Goal: Answer question/provide support

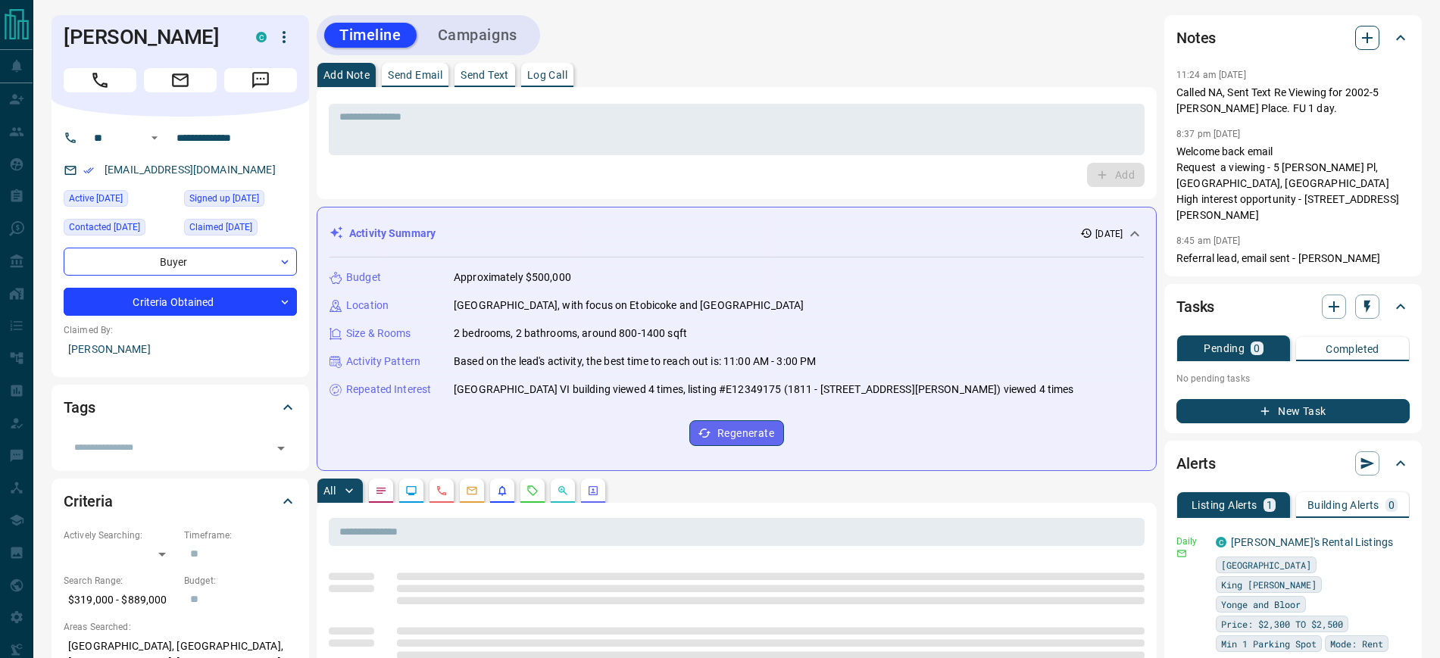
click at [1376, 30] on icon "button" at bounding box center [1368, 38] width 18 height 18
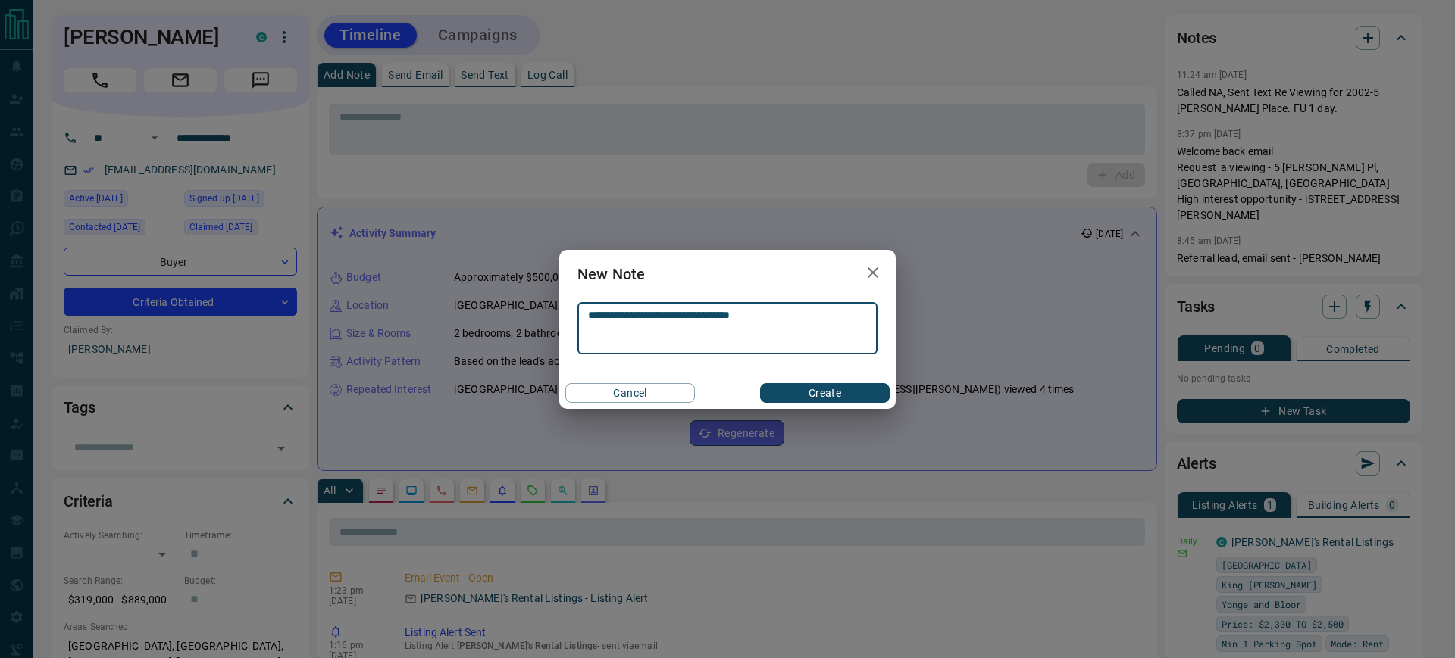
click at [607, 311] on textarea "**********" at bounding box center [727, 328] width 279 height 39
type textarea "**********"
click at [841, 390] on button "Create" at bounding box center [825, 393] width 130 height 20
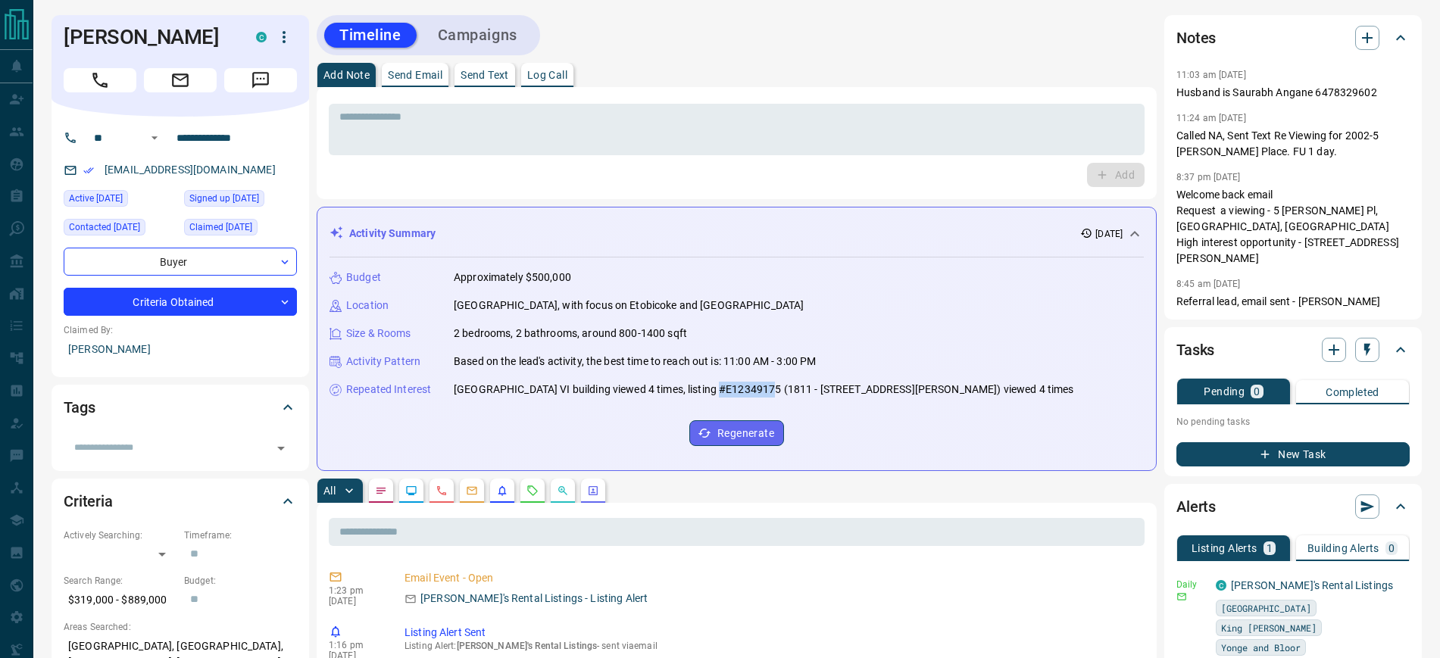
drag, startPoint x: 705, startPoint y: 386, endPoint x: 756, endPoint y: 392, distance: 51.1
click at [756, 392] on p "[GEOGRAPHIC_DATA] VI building viewed 4 times, listing #E12349175 (1811 - [STREE…" at bounding box center [764, 390] width 621 height 16
copy p "E12349175"
click at [1362, 35] on icon "button" at bounding box center [1368, 38] width 18 height 18
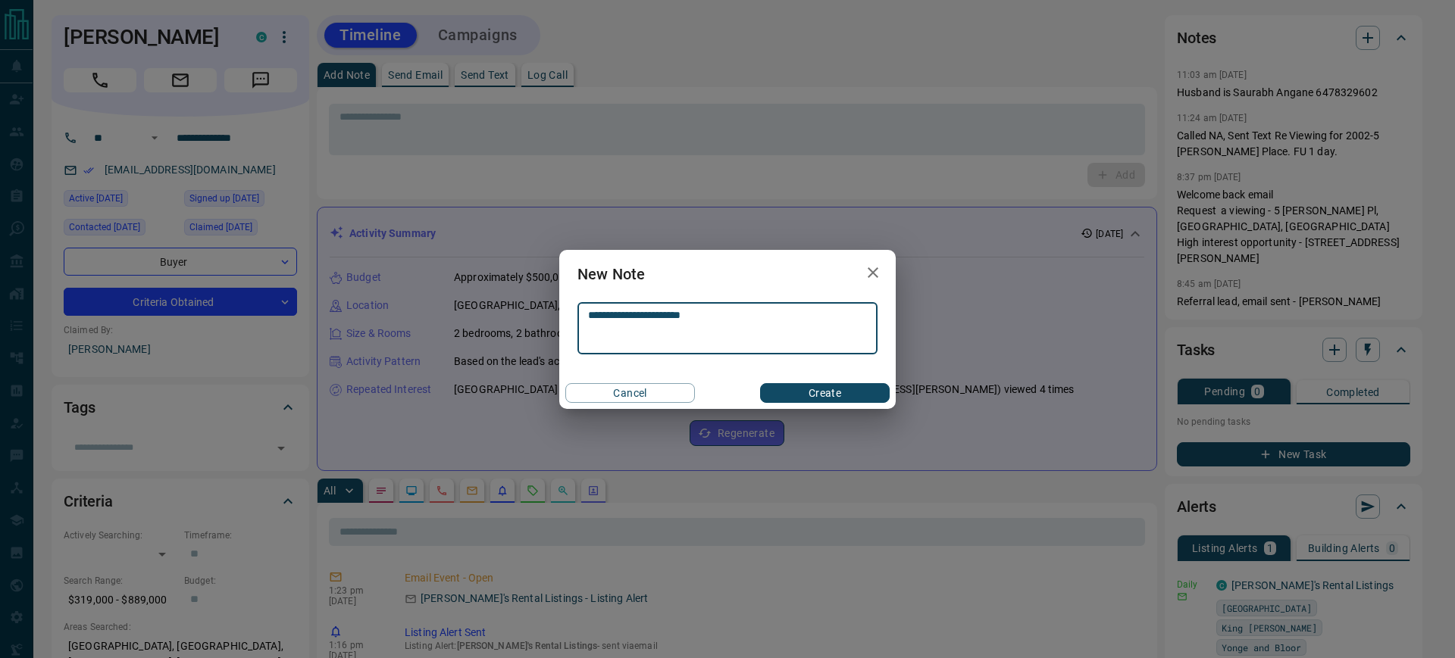
type textarea "**********"
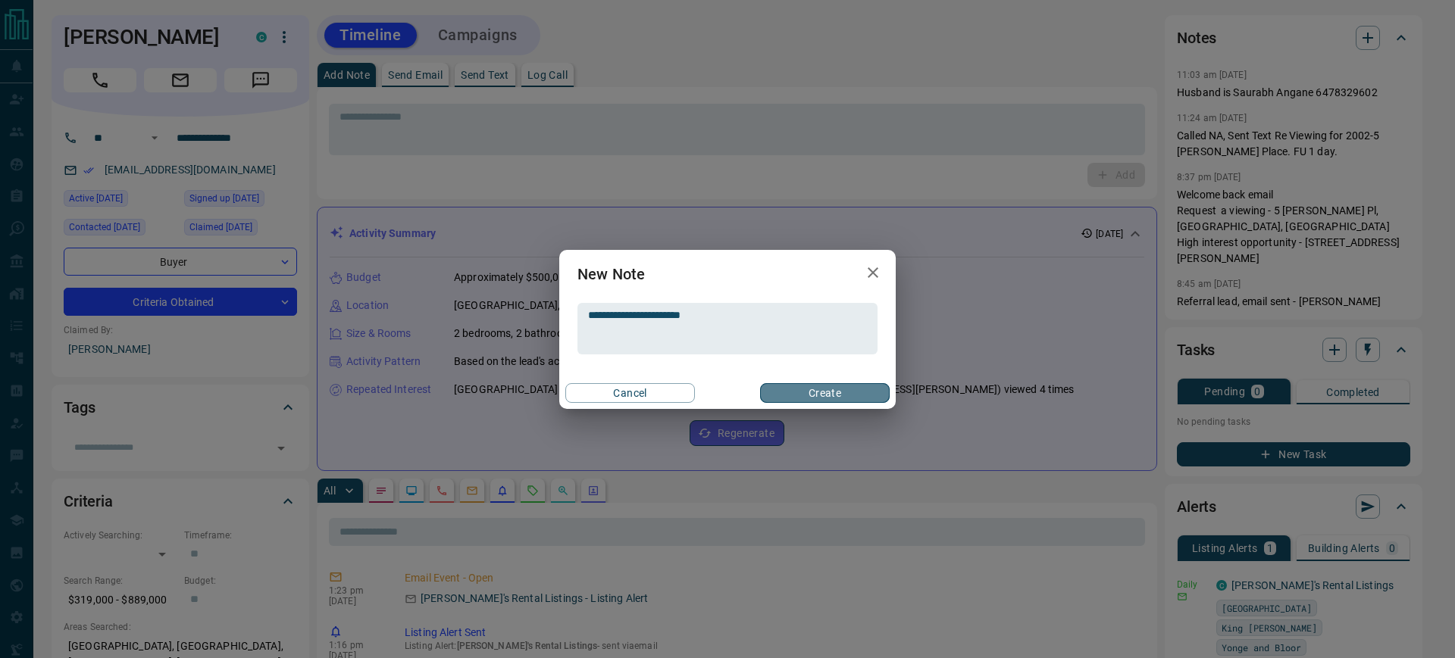
click at [823, 389] on button "Create" at bounding box center [825, 393] width 130 height 20
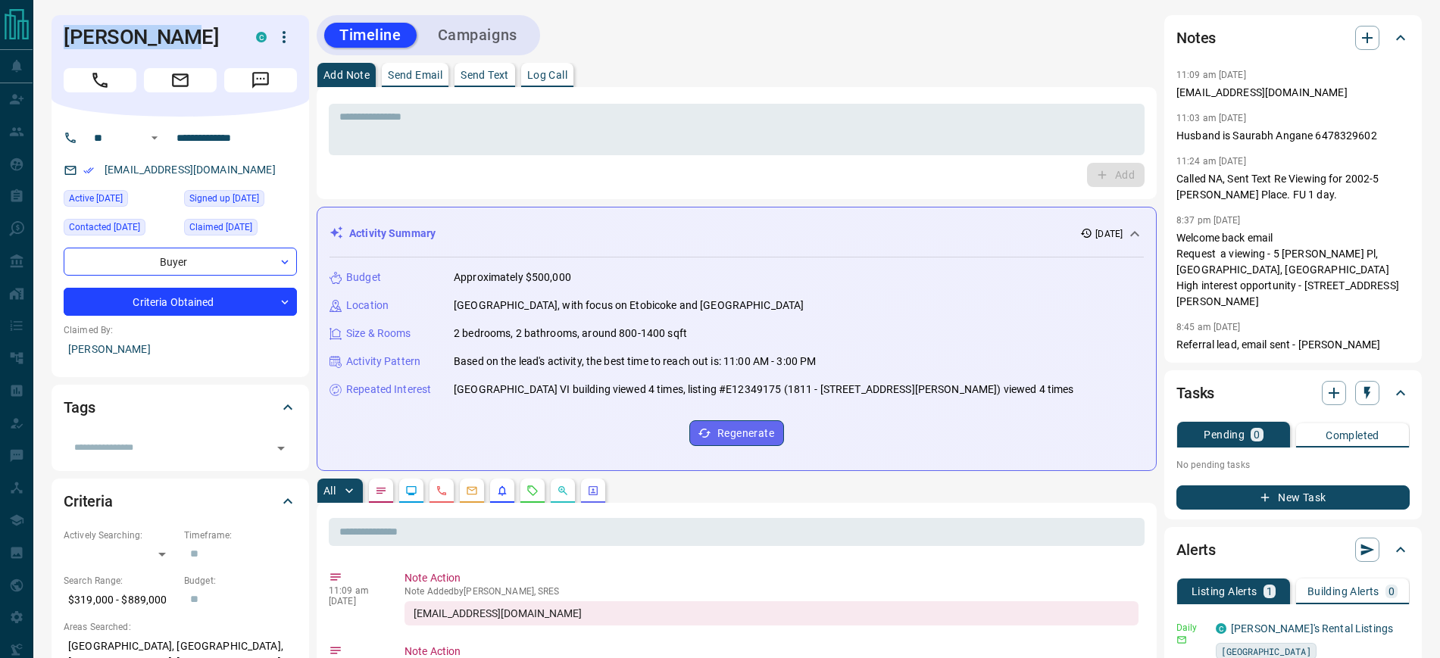
drag, startPoint x: 205, startPoint y: 45, endPoint x: 63, endPoint y: 45, distance: 142.4
click at [58, 44] on div "Neha Sawant C" at bounding box center [181, 66] width 258 height 102
copy h1 "[PERSON_NAME]"
drag, startPoint x: 1177, startPoint y: 90, endPoint x: 1352, endPoint y: 100, distance: 175.3
click at [1352, 100] on p "[EMAIL_ADDRESS][DOMAIN_NAME]" at bounding box center [1293, 93] width 233 height 16
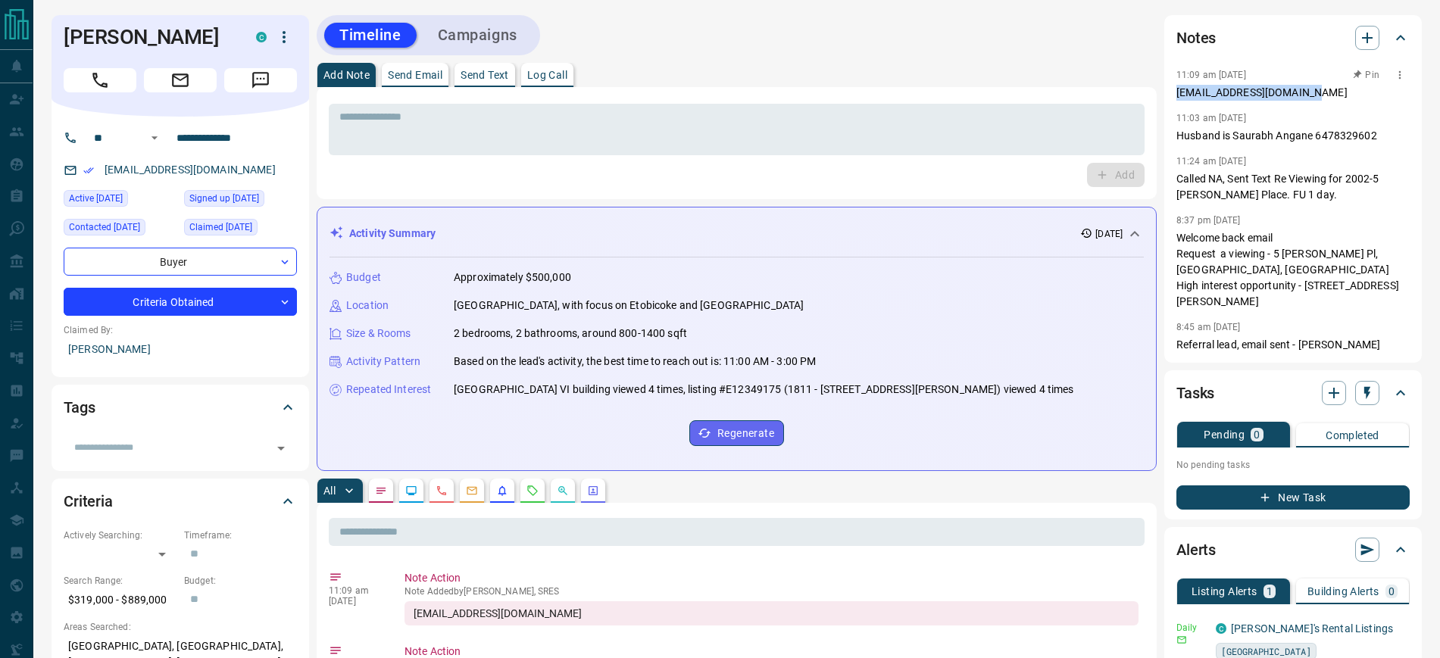
copy p "[EMAIL_ADDRESS][DOMAIN_NAME]"
drag, startPoint x: 1234, startPoint y: 136, endPoint x: 1314, endPoint y: 133, distance: 80.4
click at [1314, 133] on p "Husband is Saurabh Angane 6478329602" at bounding box center [1293, 136] width 233 height 16
copy p "Saurabh Angane"
click at [868, 24] on div "Timeline Campaigns" at bounding box center [737, 35] width 840 height 40
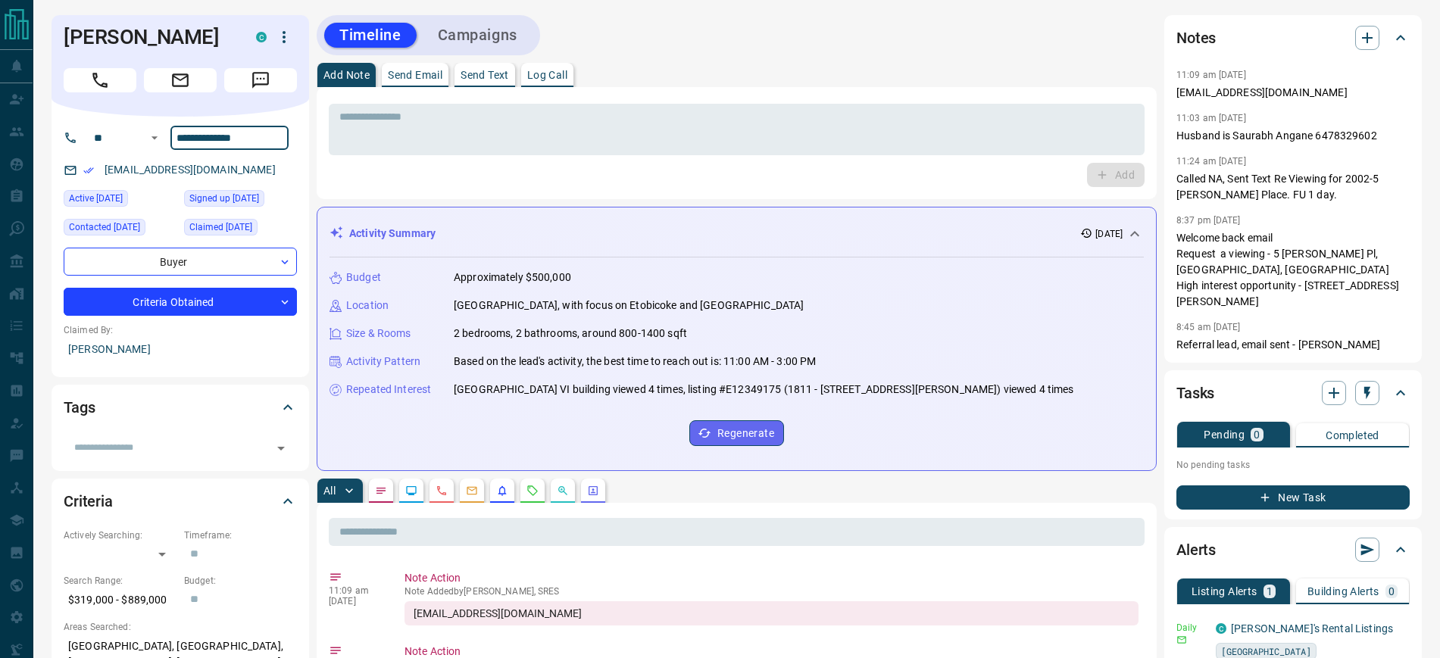
drag, startPoint x: 252, startPoint y: 138, endPoint x: 174, endPoint y: 143, distance: 78.2
click at [174, 143] on input "**********" at bounding box center [229, 138] width 118 height 24
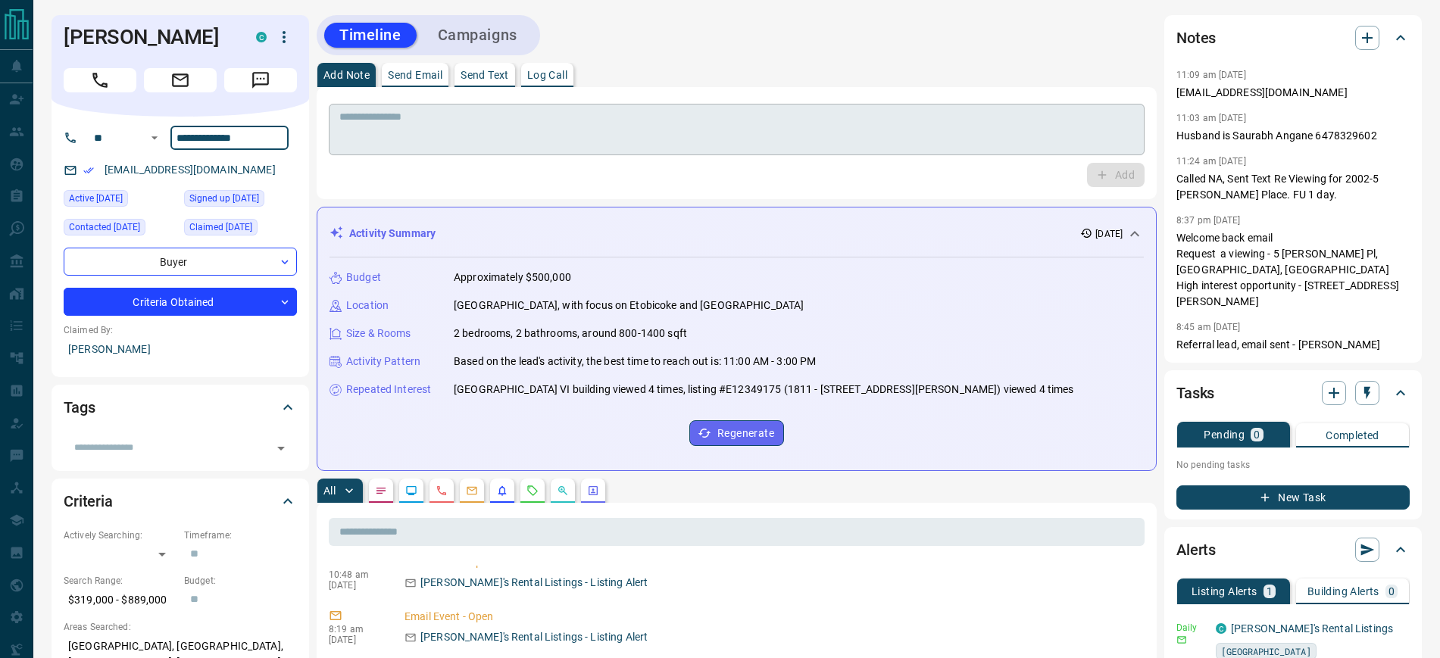
click at [516, 104] on div "* ​" at bounding box center [737, 130] width 816 height 52
click at [552, 70] on p "Log Call" at bounding box center [547, 75] width 40 height 11
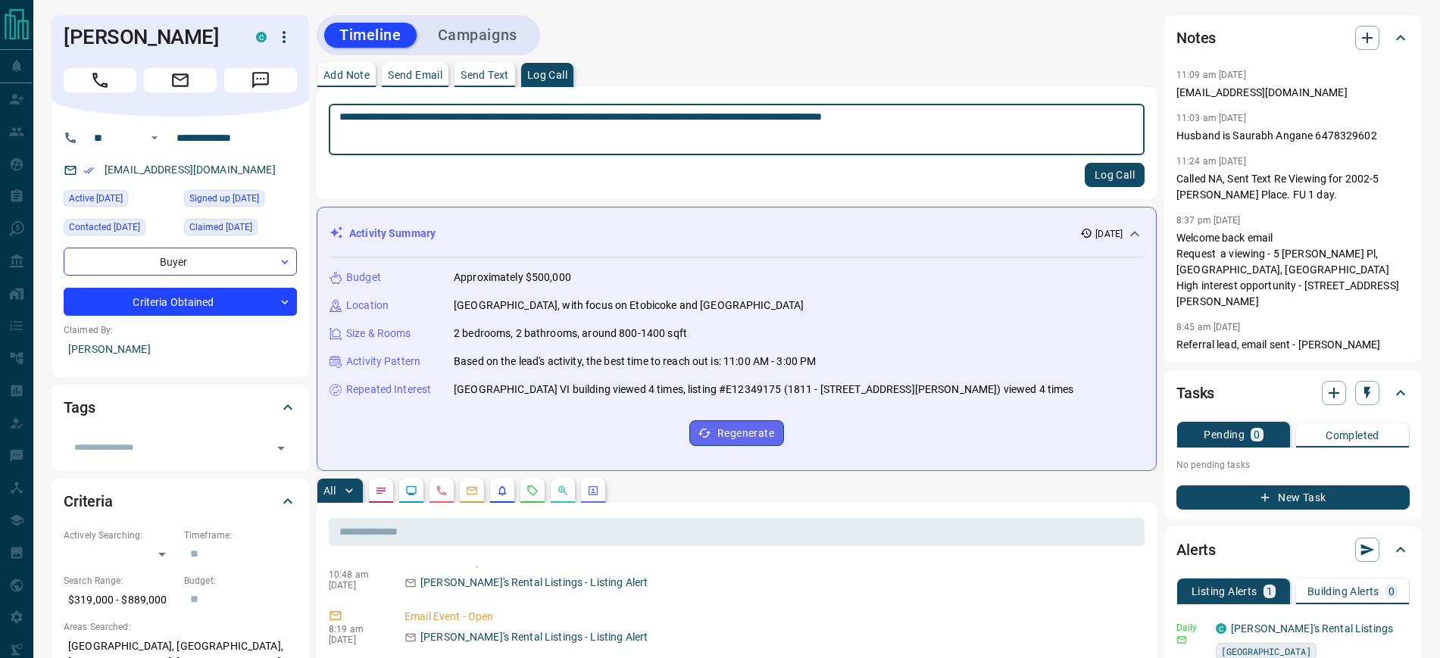
type textarea "**********"
click at [1112, 180] on button "Log Call" at bounding box center [1115, 175] width 60 height 24
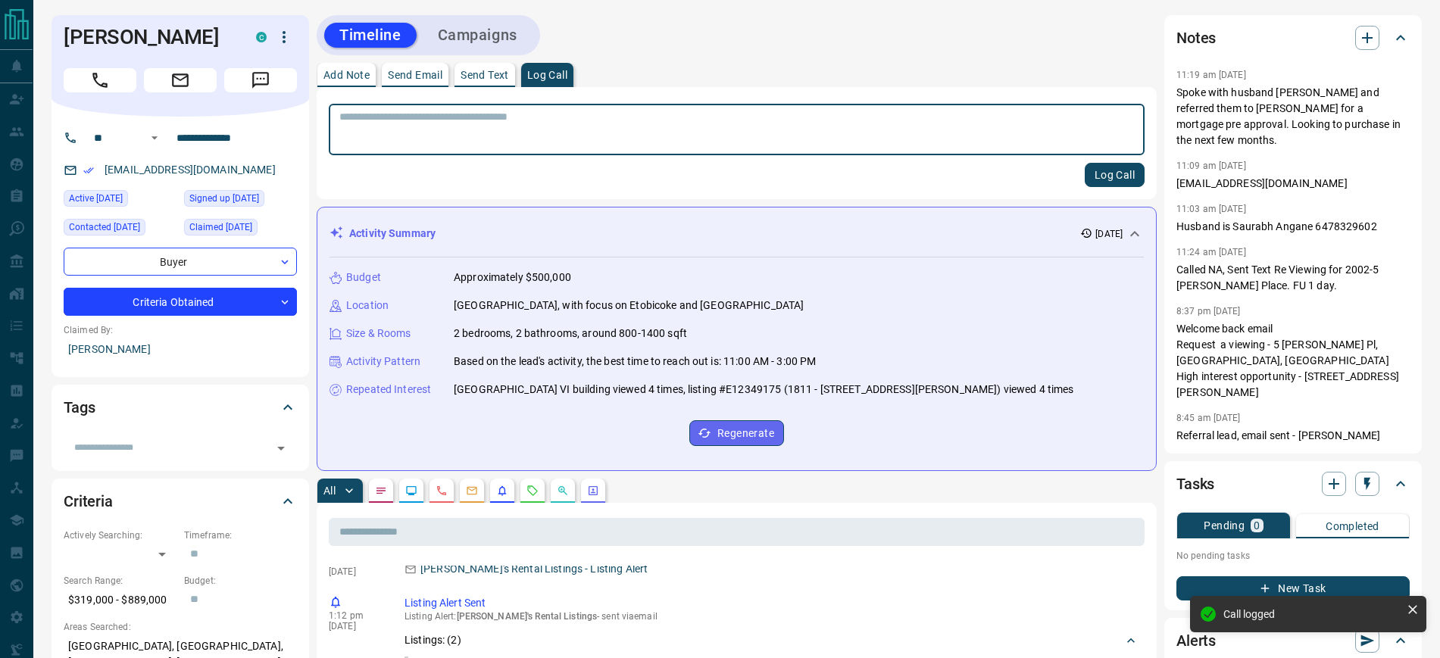
scroll to position [847, 0]
